Goal: Navigation & Orientation: Find specific page/section

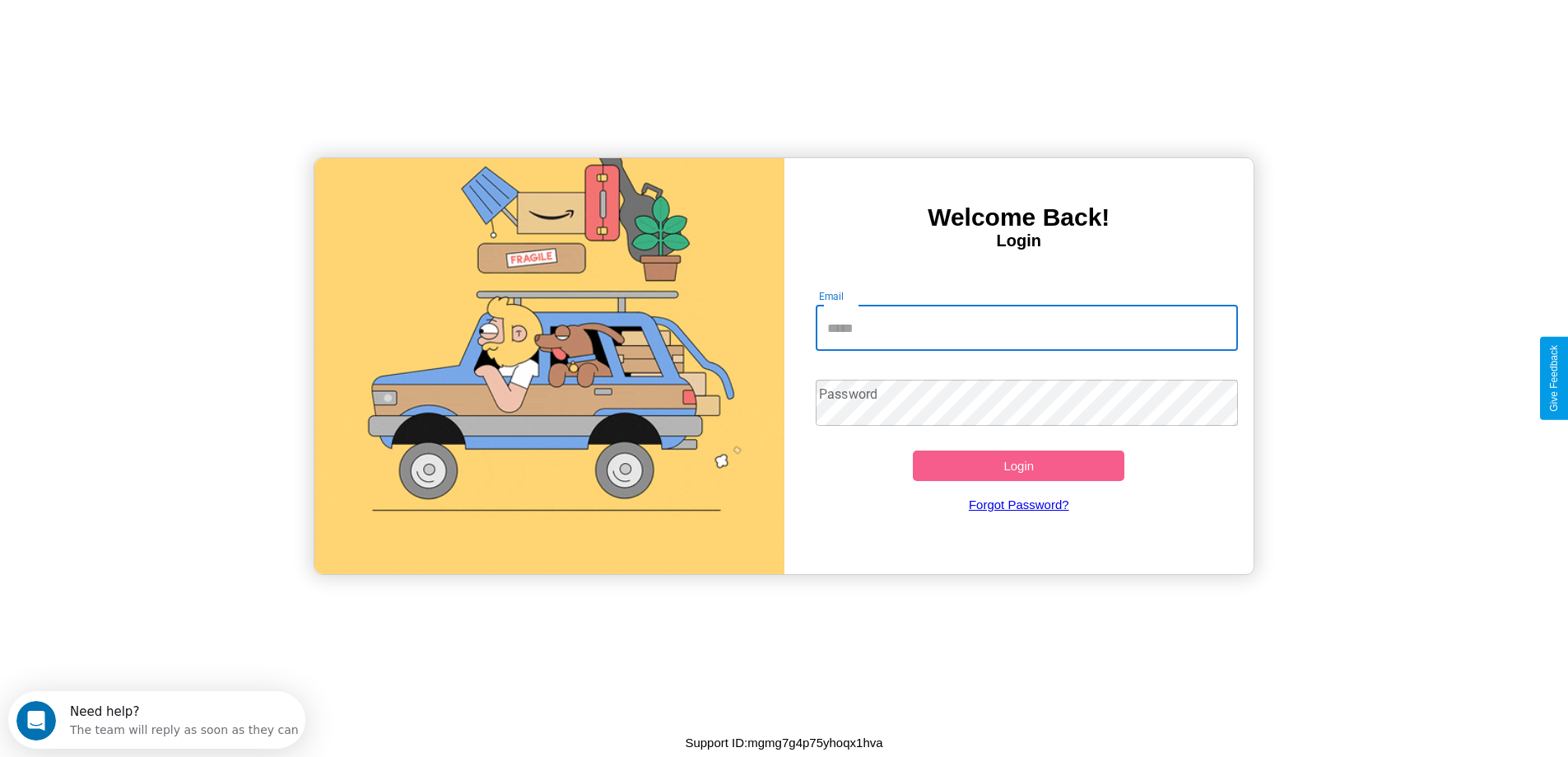
click at [1027, 327] on input "Email" at bounding box center [1027, 328] width 422 height 46
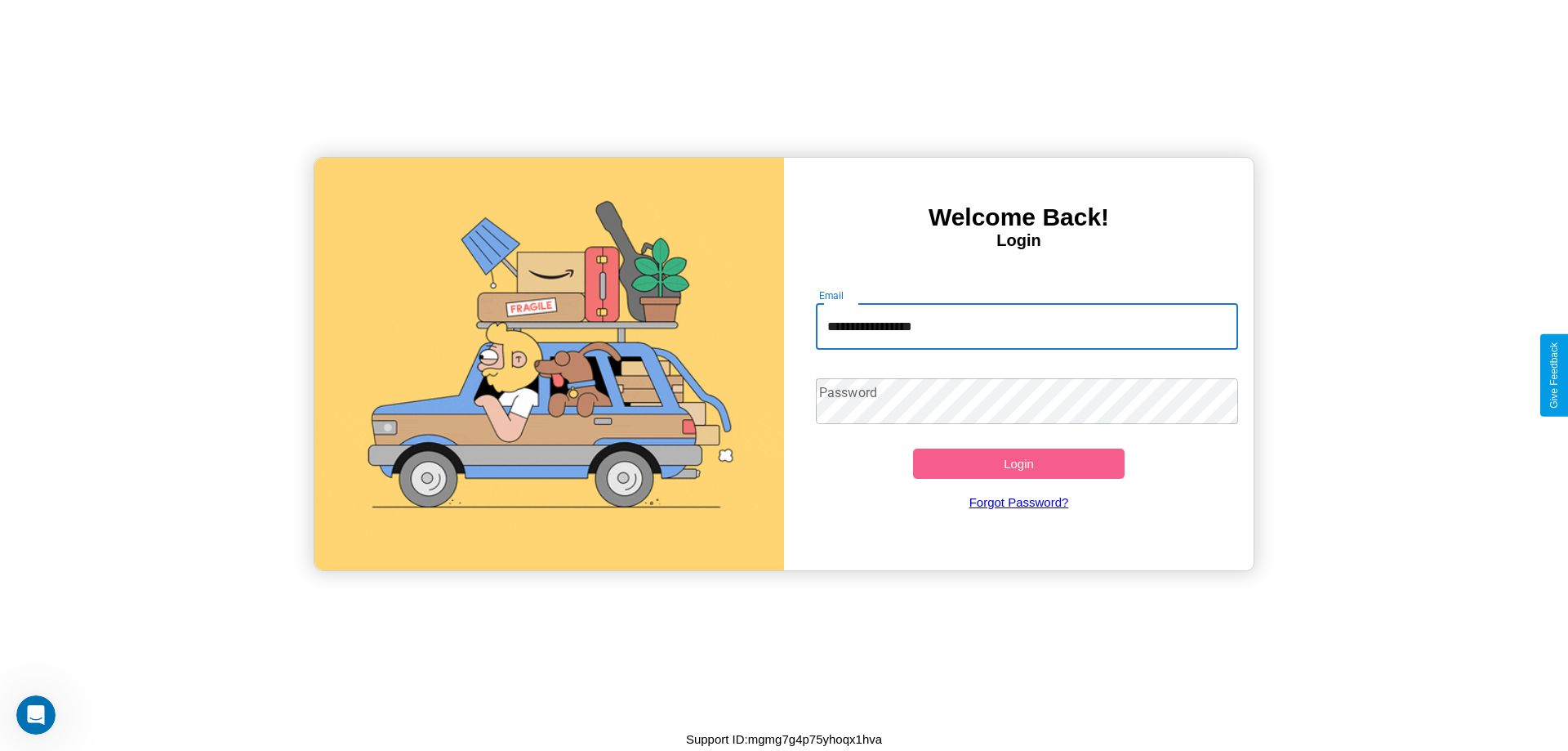
type input "**********"
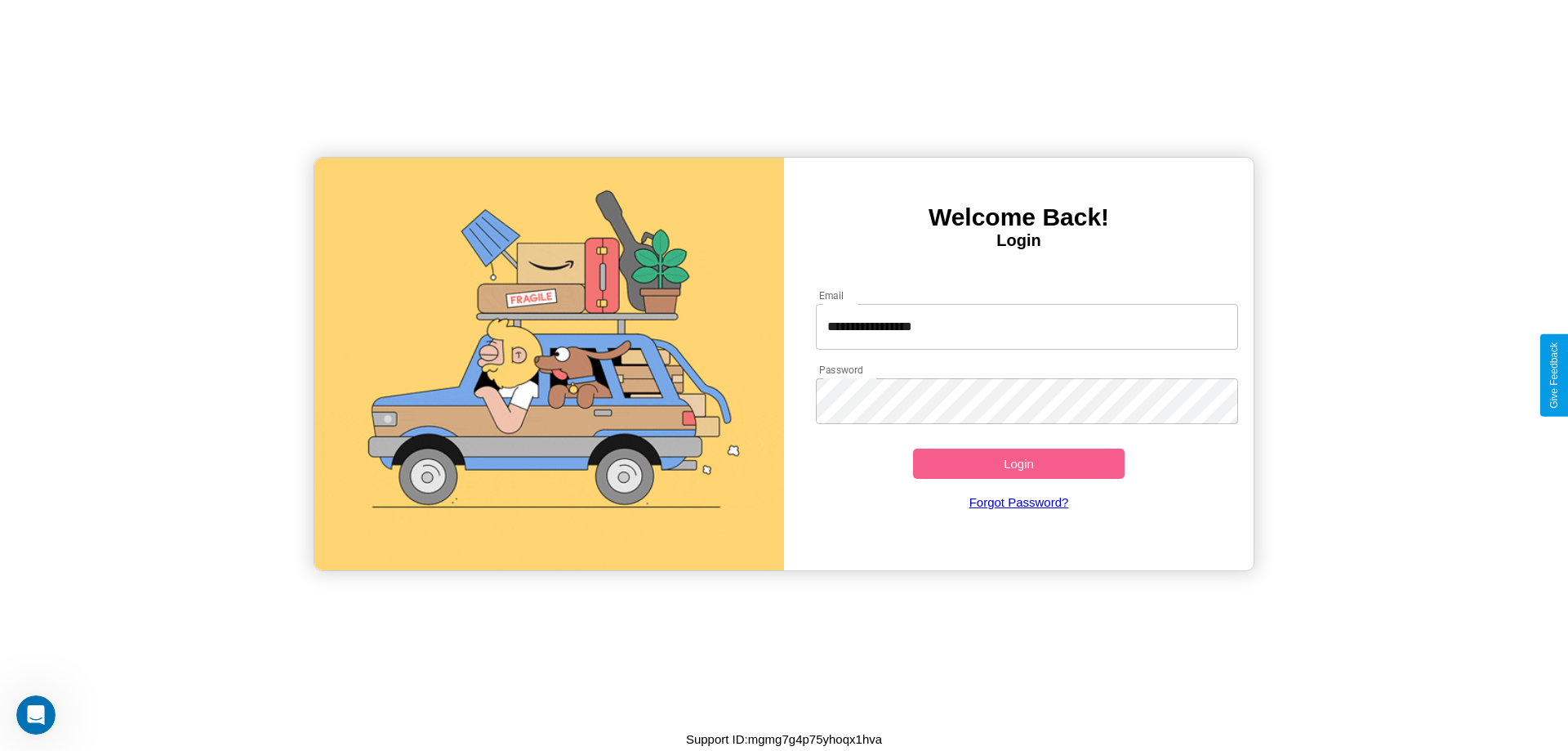
click at [1018, 463] on button "Login" at bounding box center [1018, 463] width 211 height 30
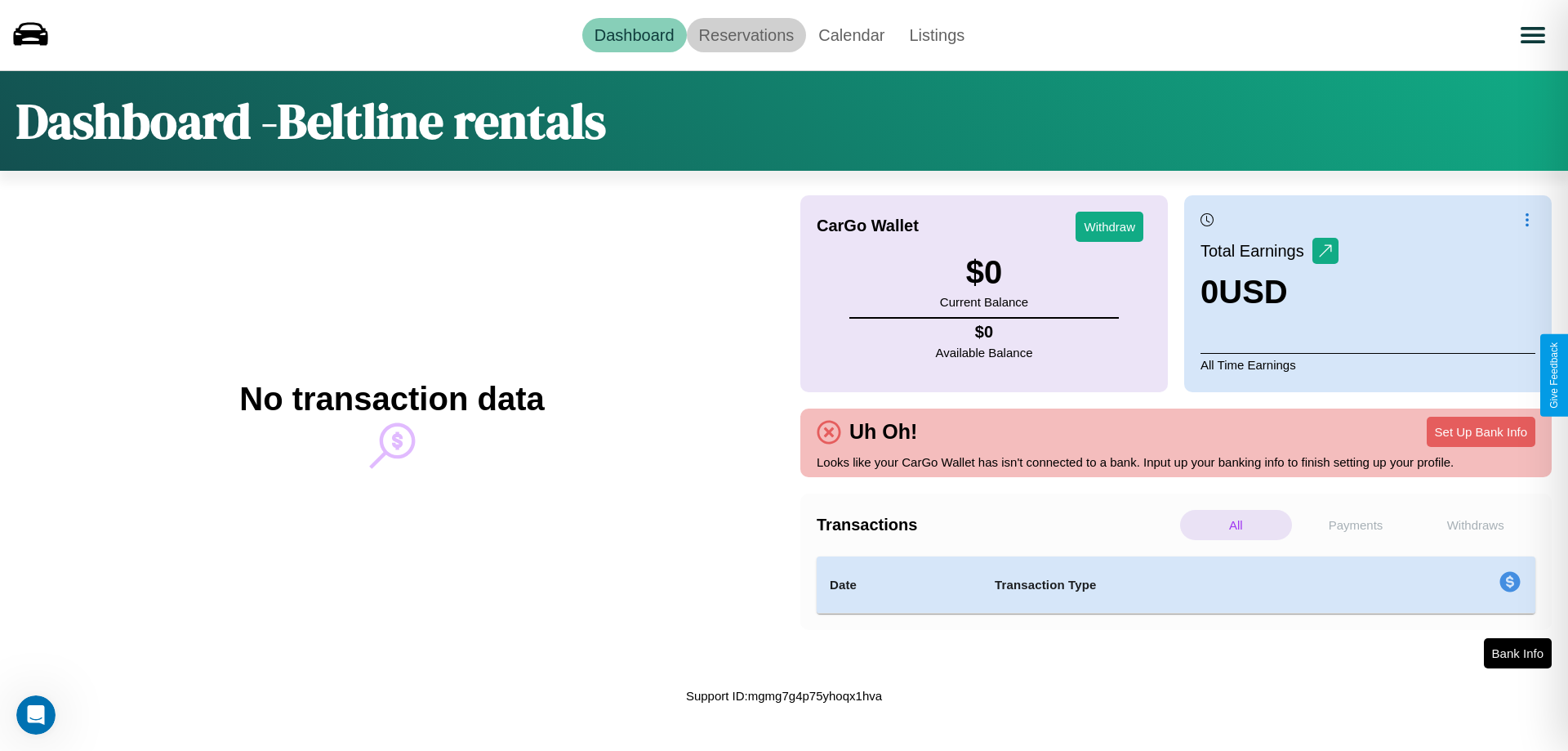
click at [745, 34] on link "Reservations" at bounding box center [747, 34] width 120 height 34
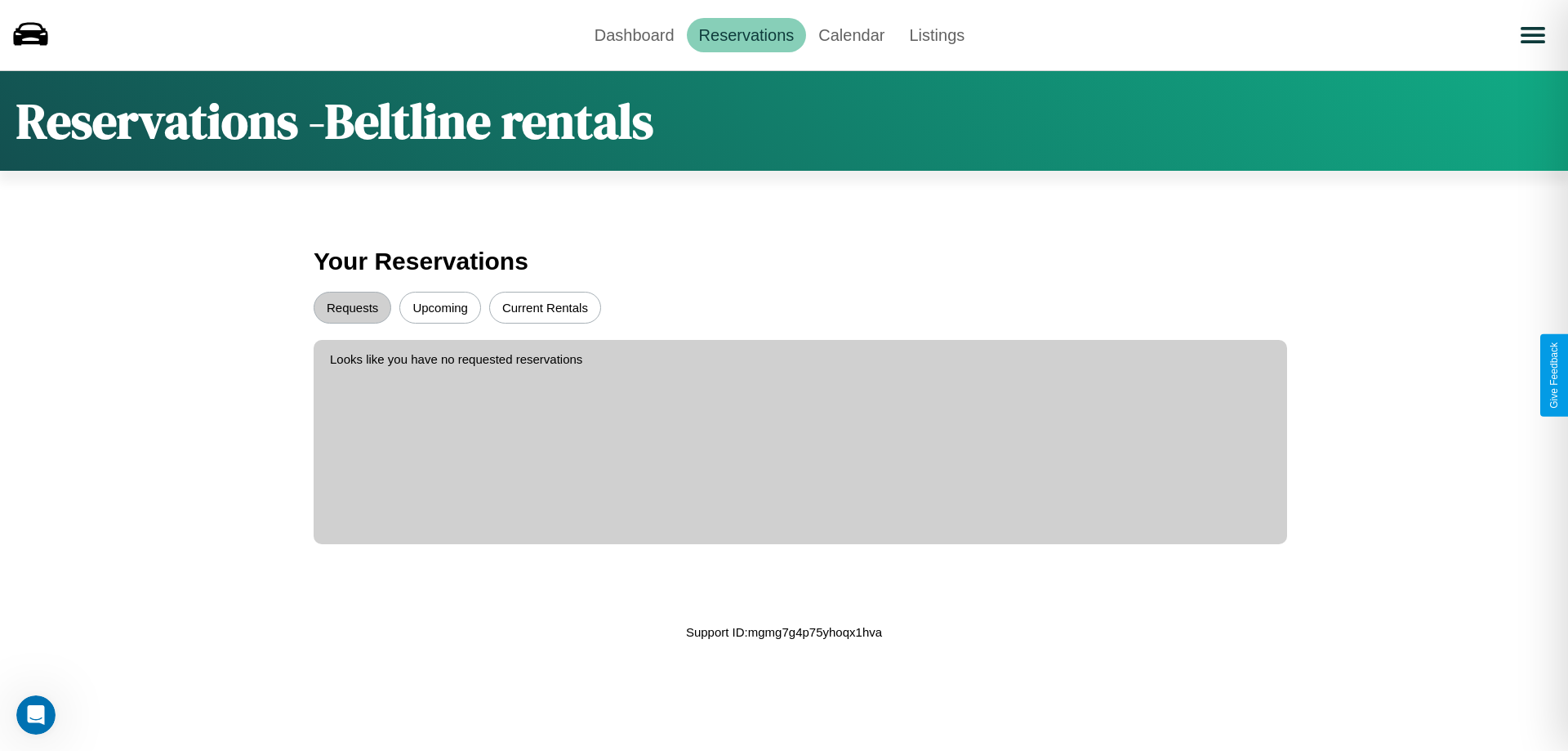
click at [440, 307] on button "Upcoming" at bounding box center [440, 307] width 82 height 32
click at [352, 307] on button "Requests" at bounding box center [352, 307] width 77 height 32
click at [634, 34] on link "Dashboard" at bounding box center [634, 34] width 104 height 34
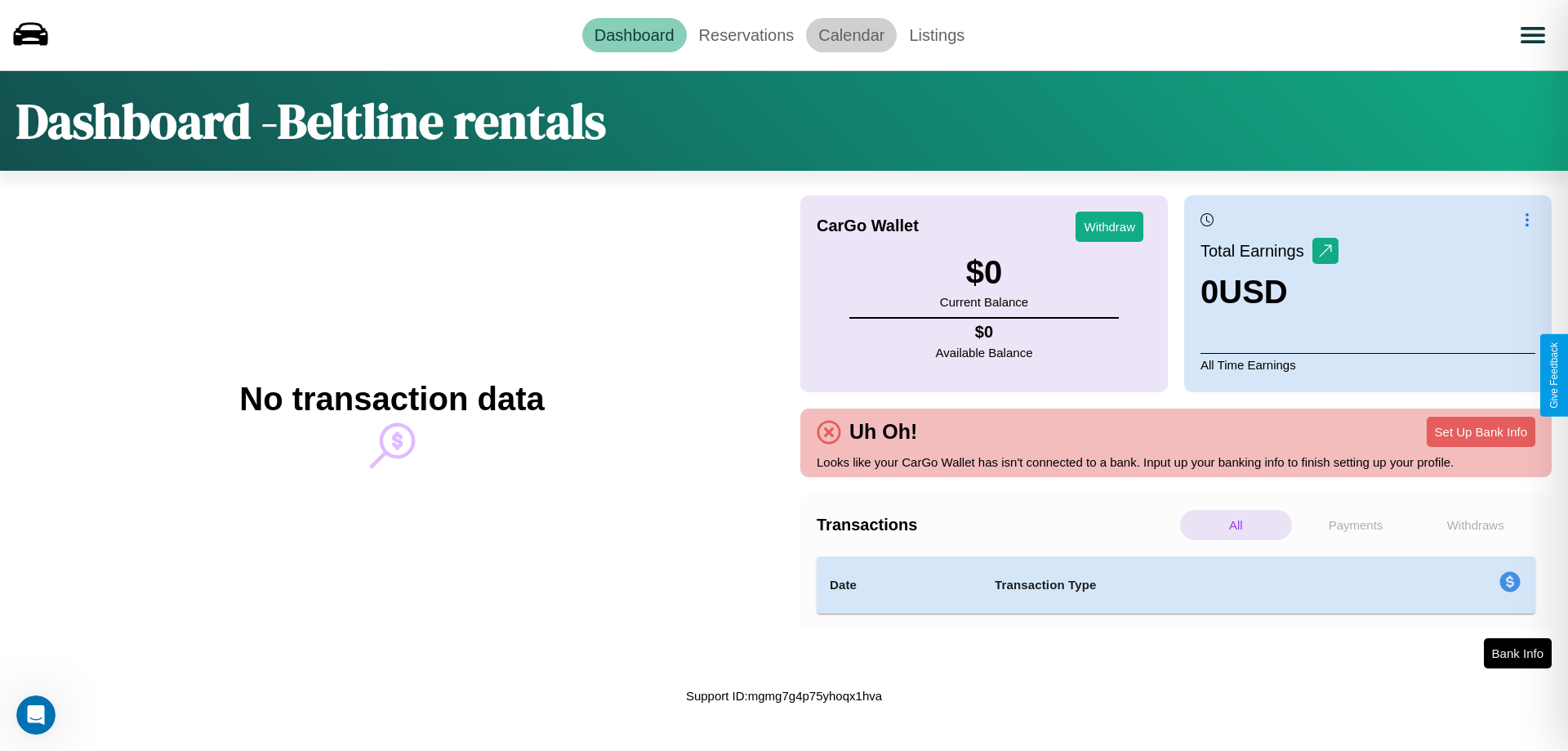
click at [850, 34] on link "Calendar" at bounding box center [851, 34] width 90 height 34
